Goal: Transaction & Acquisition: Purchase product/service

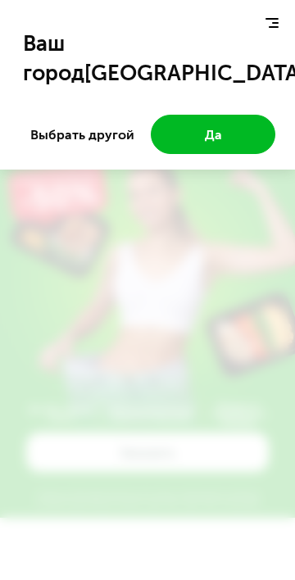
click at [237, 132] on button "Да" at bounding box center [213, 134] width 124 height 39
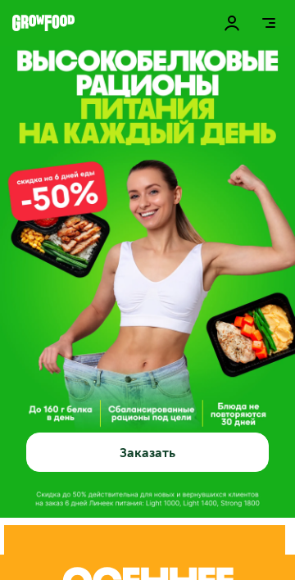
click at [270, 27] on span at bounding box center [270, 27] width 10 height 2
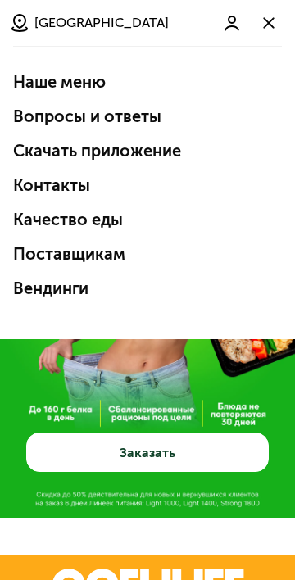
click at [201, 82] on link "Наше меню" at bounding box center [147, 82] width 269 height 20
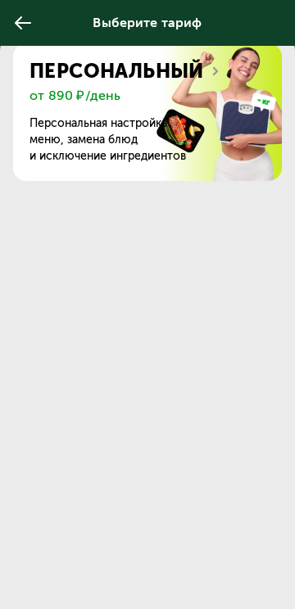
scroll to position [25, 0]
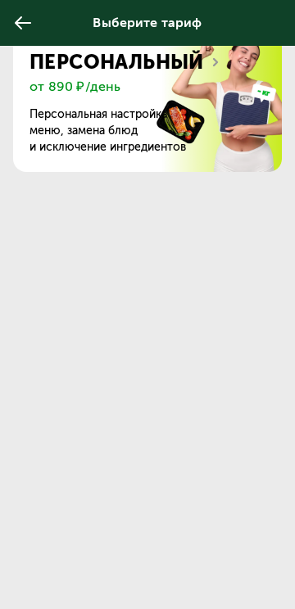
click at [263, 164] on img at bounding box center [205, 103] width 154 height 138
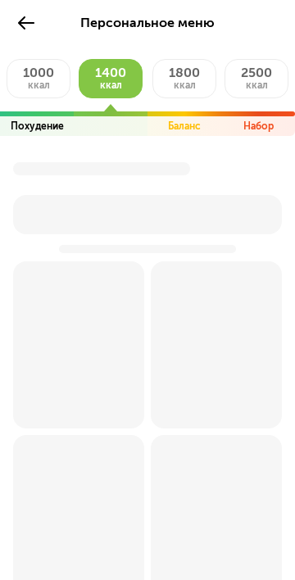
click at [196, 83] on button "1800 ккал" at bounding box center [184, 78] width 64 height 39
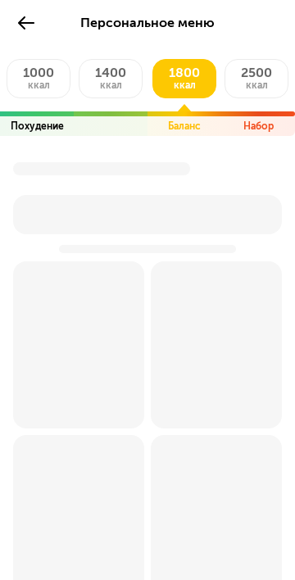
click at [125, 79] on span "1400" at bounding box center [110, 73] width 31 height 16
